Goal: Transaction & Acquisition: Purchase product/service

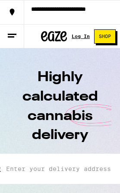
click at [85, 34] on div "Log In" at bounding box center [80, 36] width 18 height 5
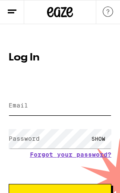
click at [83, 111] on input "Email" at bounding box center [60, 105] width 103 height 19
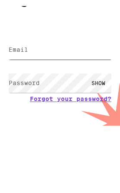
type input "[EMAIL_ADDRESS][DOMAIN_NAME]"
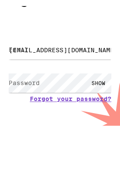
click at [60, 183] on button "Log In" at bounding box center [60, 195] width 103 height 24
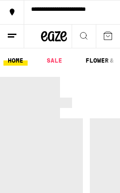
click at [75, 150] on div at bounding box center [60, 154] width 120 height 155
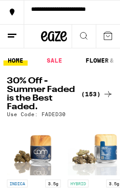
click at [101, 95] on div "(153)" at bounding box center [97, 94] width 32 height 10
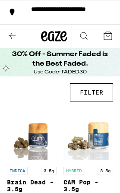
click at [103, 94] on button "FILTER" at bounding box center [91, 92] width 43 height 18
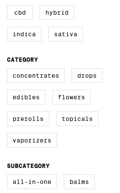
scroll to position [74, 0]
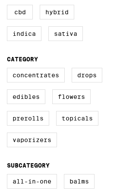
click at [43, 125] on label "Prerolls" at bounding box center [28, 118] width 42 height 15
click at [0, 0] on input "Prerolls" at bounding box center [0, 0] width 0 height 0
checkbox input "true"
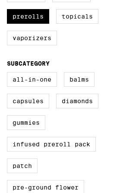
scroll to position [171, 0]
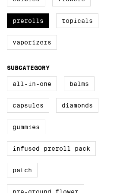
click at [92, 91] on label "Balms" at bounding box center [79, 83] width 31 height 15
click at [0, 0] on input "Balms" at bounding box center [0, 0] width 0 height 0
checkbox input "true"
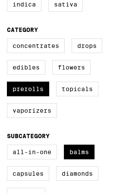
scroll to position [81, 0]
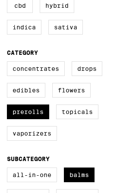
click at [80, 118] on label "Topicals" at bounding box center [77, 111] width 42 height 15
click at [0, 0] on input "Topicals" at bounding box center [0, 0] width 0 height 0
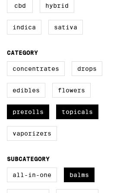
checkbox input "true"
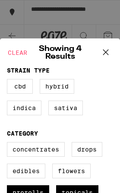
click at [112, 53] on icon at bounding box center [105, 52] width 13 height 13
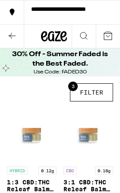
click at [99, 95] on button "3 FILTER" at bounding box center [91, 92] width 43 height 18
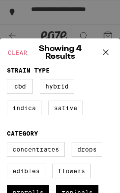
click at [110, 55] on icon at bounding box center [105, 52] width 13 height 13
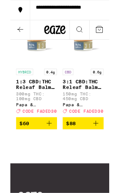
click at [49, 154] on icon "Add to bag" at bounding box center [47, 149] width 10 height 10
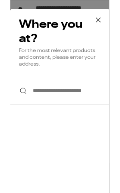
click at [91, 113] on input "**********" at bounding box center [60, 109] width 120 height 33
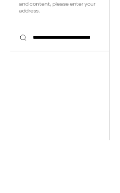
scroll to position [285, 0]
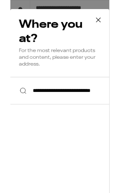
click at [9, 111] on input "**********" at bounding box center [60, 109] width 120 height 33
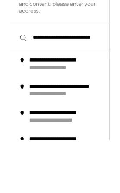
scroll to position [349, 0]
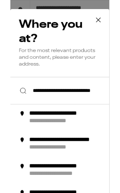
click at [92, 142] on div "**********" at bounding box center [72, 137] width 98 height 9
type input "**********"
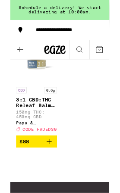
scroll to position [223, 0]
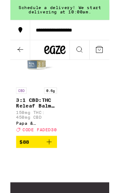
click at [18, 175] on span "$88" at bounding box center [17, 171] width 12 height 7
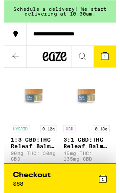
scroll to position [0, 0]
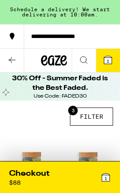
click at [14, 63] on icon at bounding box center [12, 60] width 10 height 10
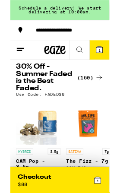
scroll to position [25, 0]
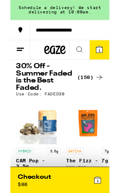
click at [107, 96] on icon at bounding box center [108, 93] width 10 height 10
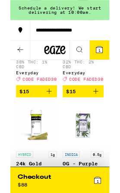
scroll to position [1475, 0]
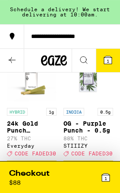
click at [99, 40] on icon "Add to bag" at bounding box center [103, 35] width 10 height 10
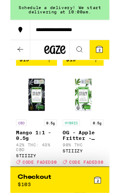
click at [45, 78] on icon "Add to bag" at bounding box center [47, 72] width 10 height 10
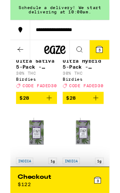
scroll to position [3862, 0]
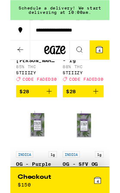
scroll to position [3999, 0]
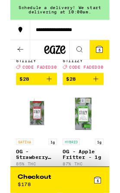
scroll to position [4552, 0]
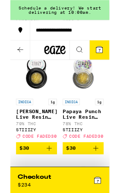
scroll to position [5539, 0]
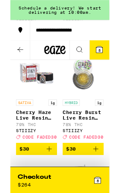
scroll to position [5675, 0]
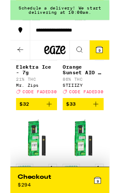
scroll to position [6788, 0]
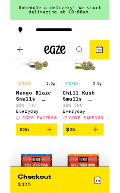
scroll to position [7192, 0]
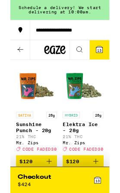
scroll to position [9978, 0]
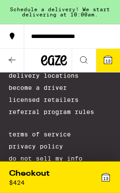
click at [106, 62] on span "13" at bounding box center [107, 60] width 5 height 5
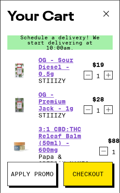
scroll to position [10562, 0]
click at [109, 11] on icon at bounding box center [105, 13] width 5 height 5
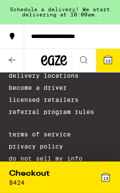
click at [105, 62] on span "13" at bounding box center [107, 60] width 5 height 5
